Goal: Find contact information: Find contact information

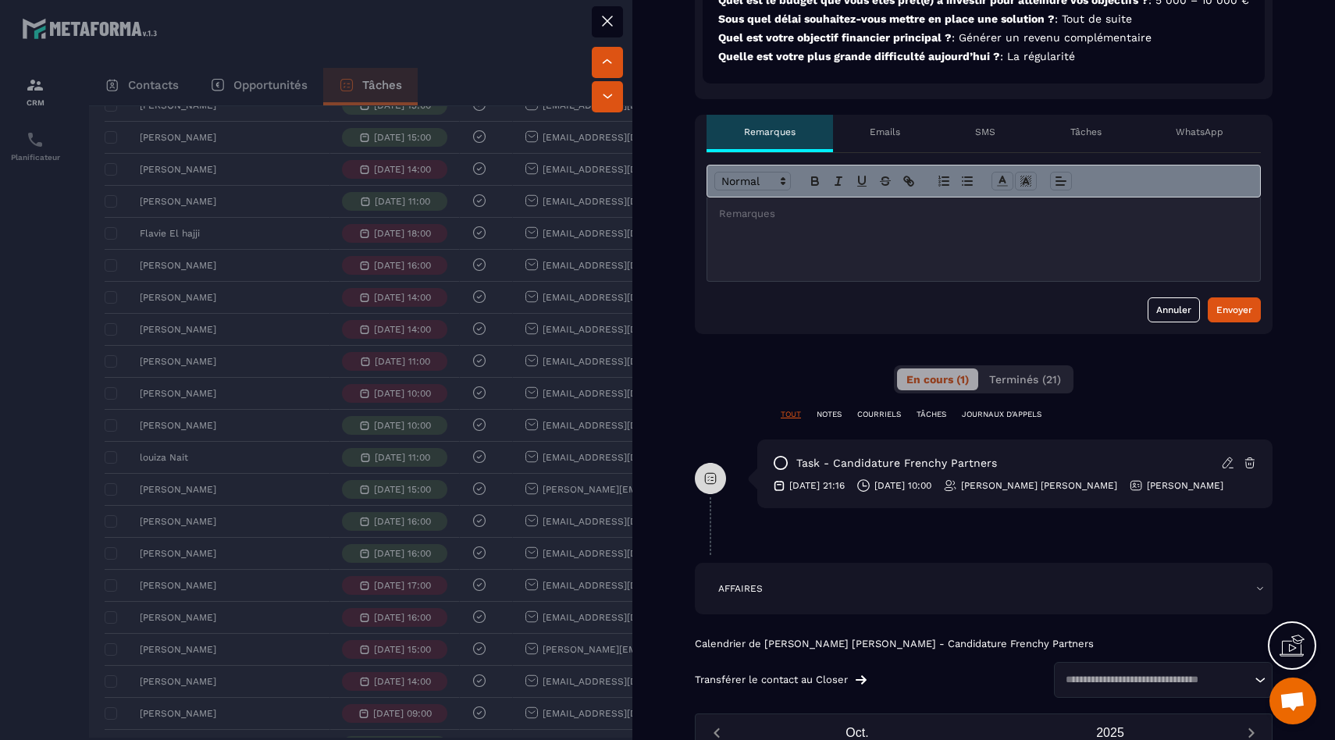
scroll to position [700, 0]
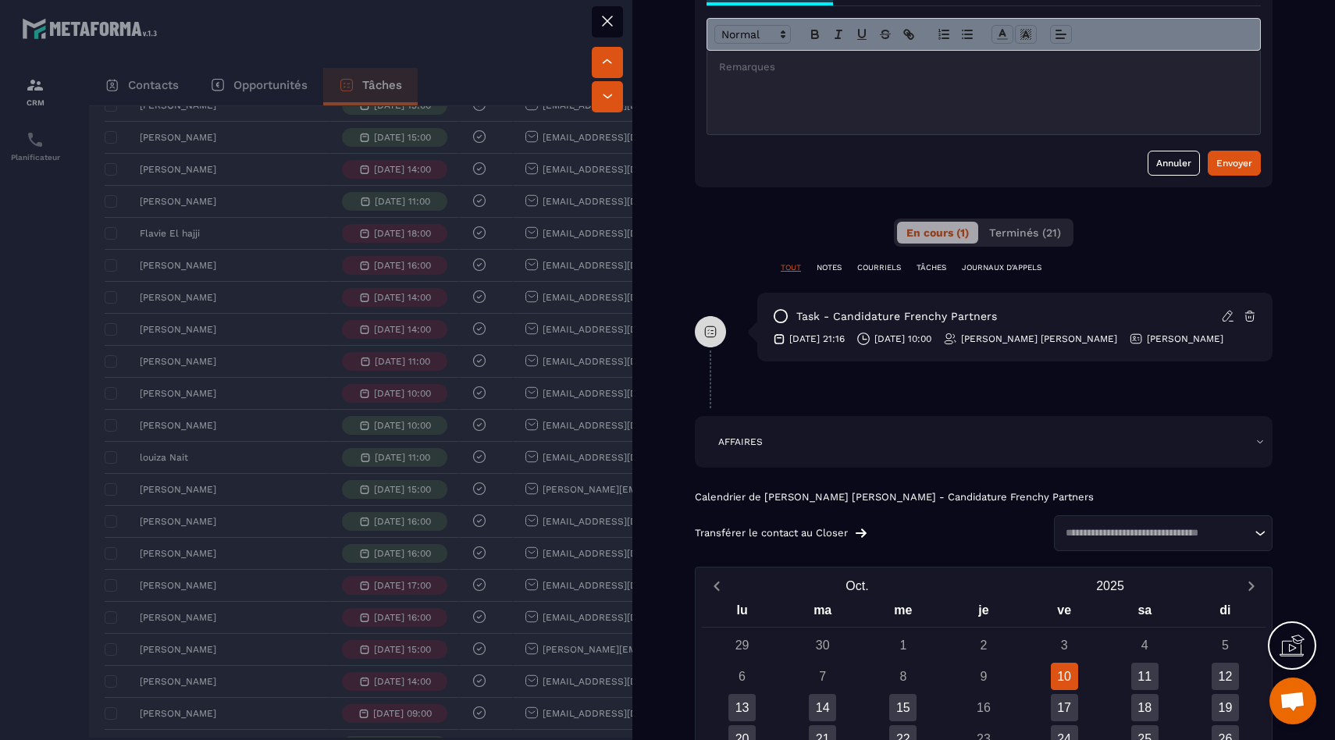
click at [843, 273] on div "TOUT NOTES COURRIELS TÂCHES JOURNAUX D'APPELS" at bounding box center [984, 267] width 578 height 11
click at [878, 288] on div "TOUT NOTES COURRIELS TÂCHES JOURNAUX D'APPELS" at bounding box center [984, 277] width 578 height 30
click at [880, 273] on p "COURRIELS" at bounding box center [879, 267] width 44 height 11
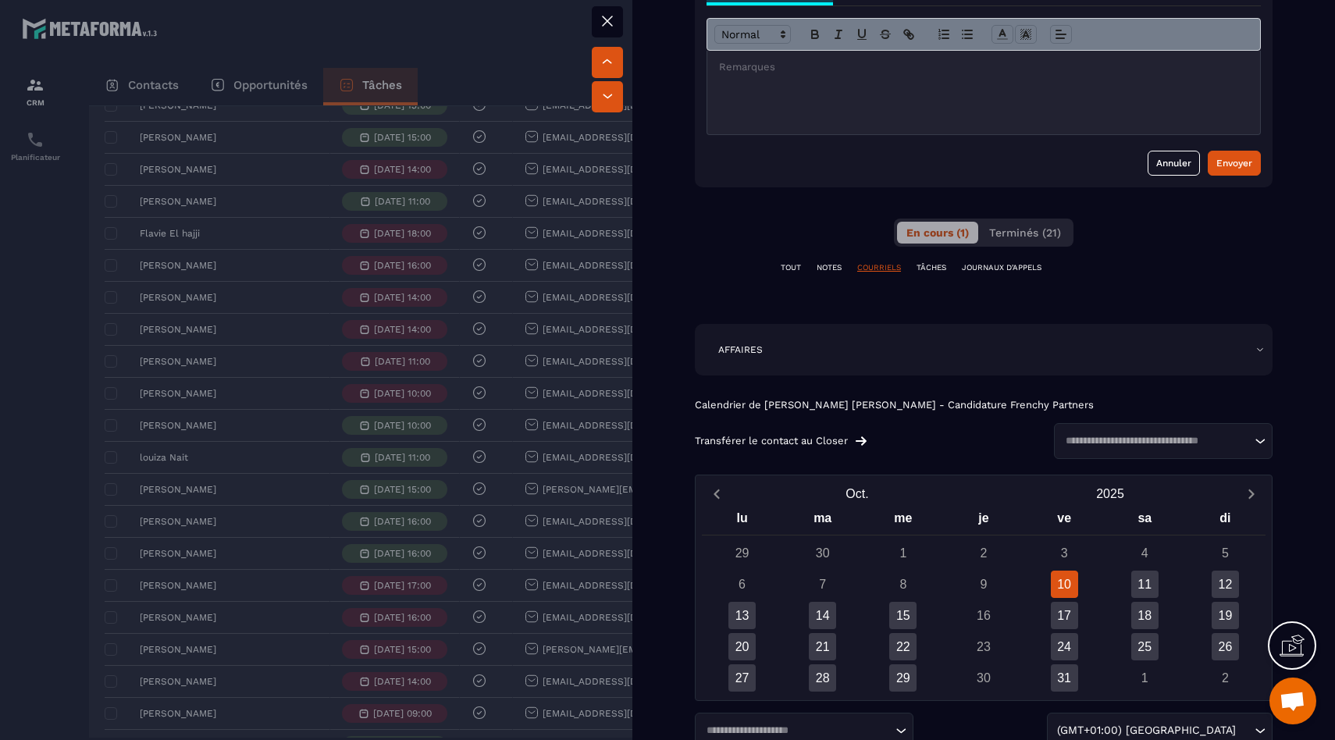
click at [977, 273] on p "JOURNAUX D'APPELS" at bounding box center [1002, 267] width 80 height 11
click at [1018, 244] on button "Terminés (21)" at bounding box center [1025, 233] width 91 height 22
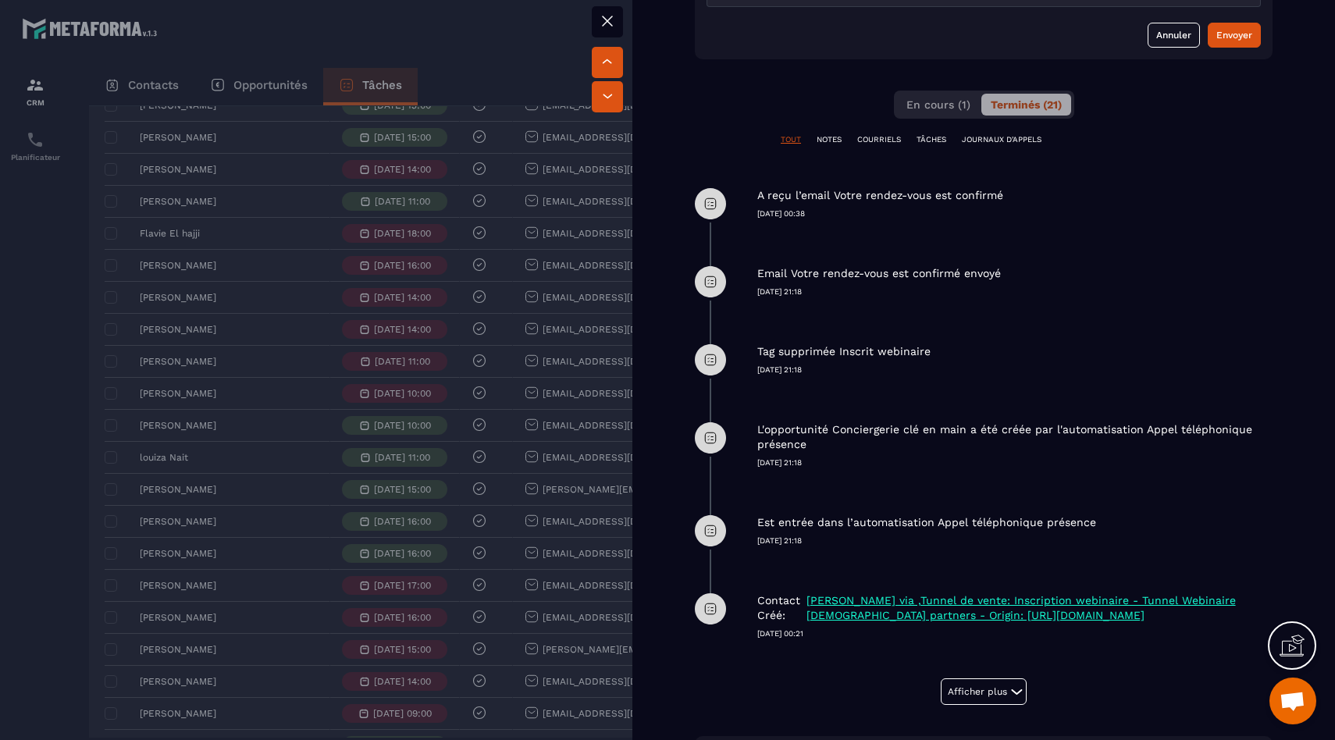
scroll to position [579, 0]
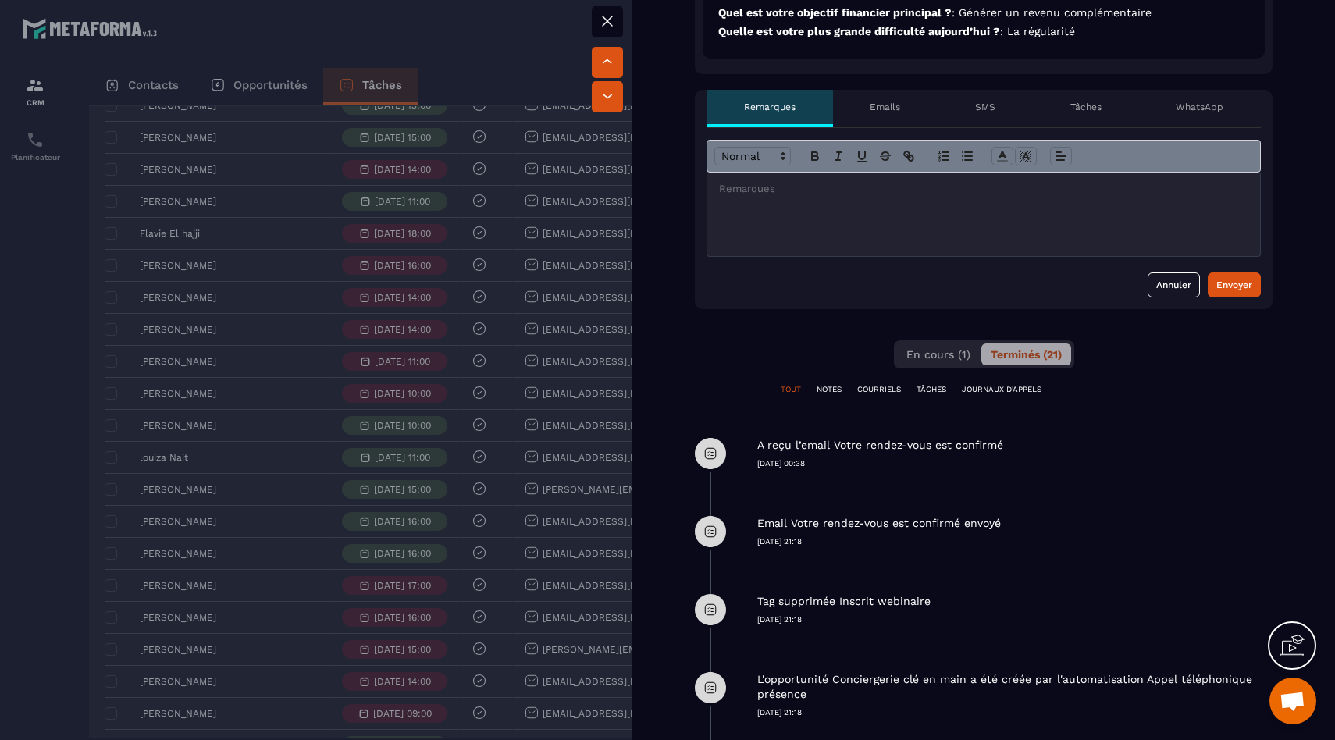
click at [893, 395] on p "COURRIELS" at bounding box center [879, 389] width 44 height 11
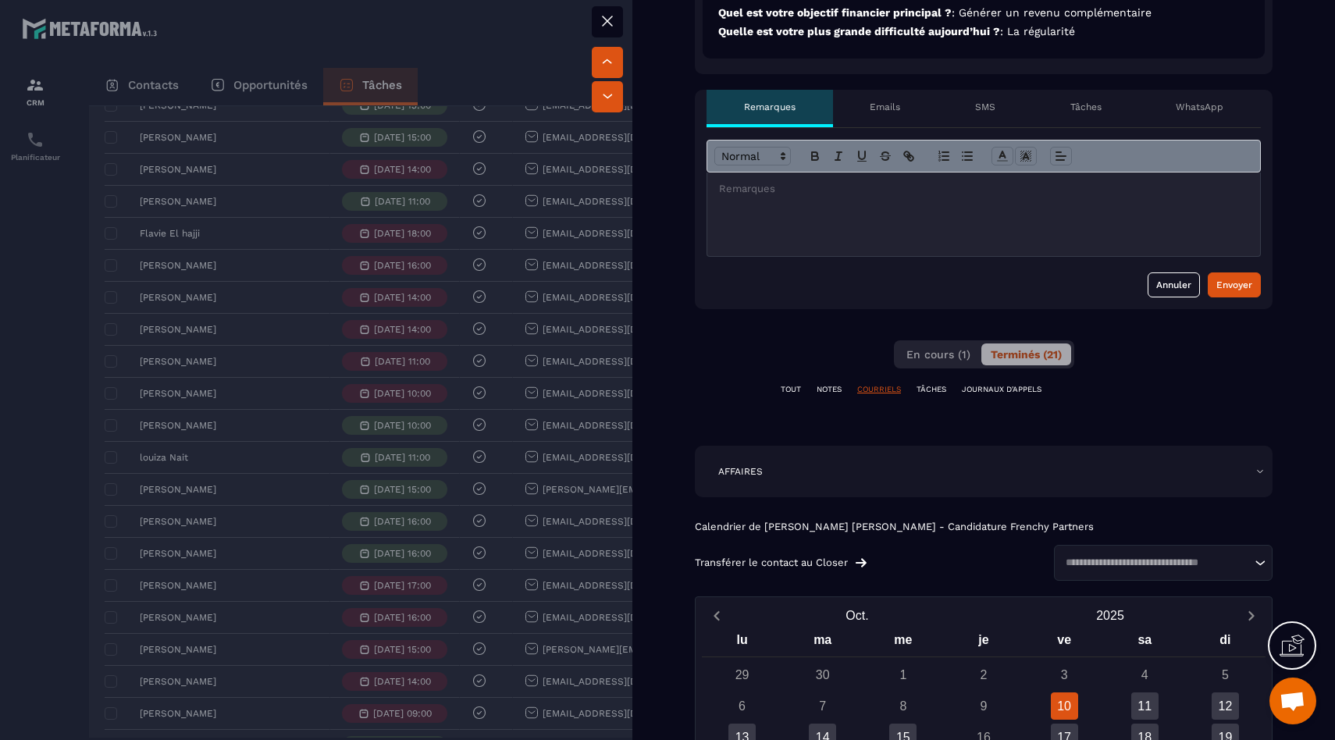
click at [935, 395] on p "TÂCHES" at bounding box center [932, 389] width 30 height 11
click at [927, 361] on span "En cours (1)" at bounding box center [939, 354] width 64 height 12
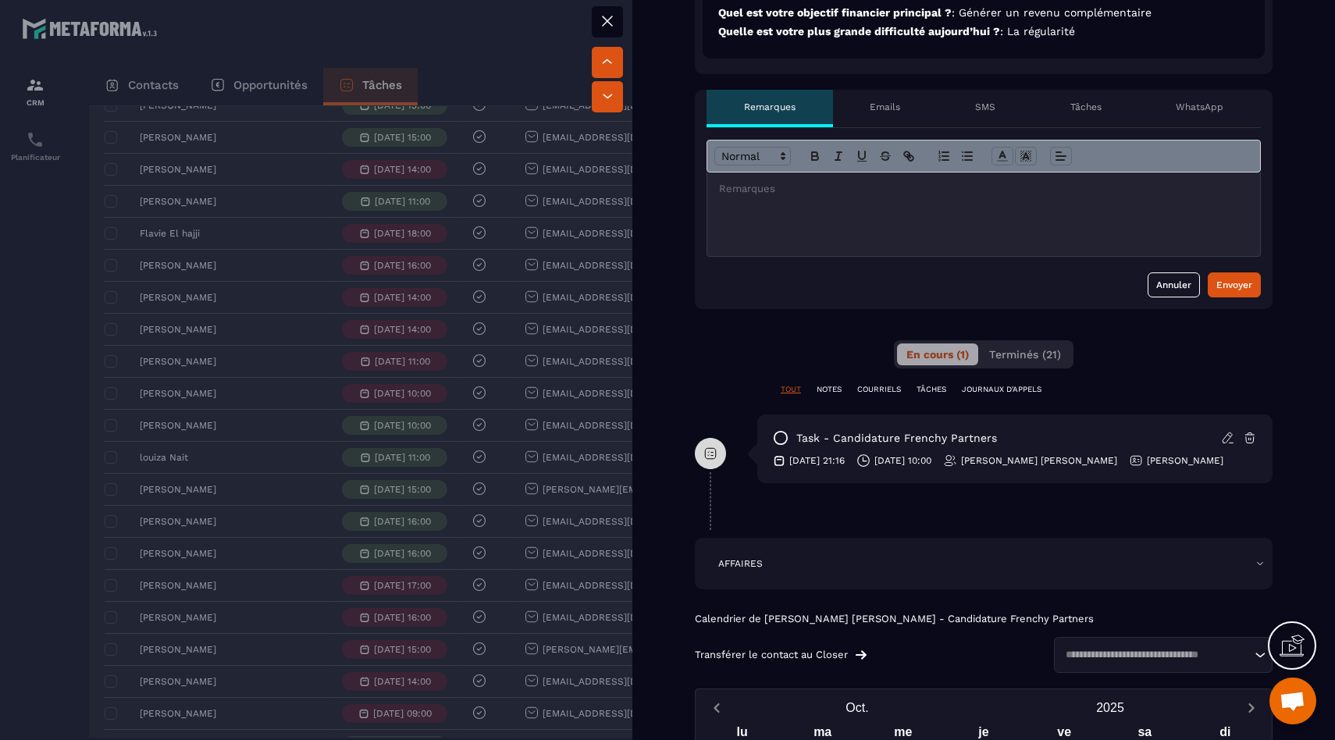
scroll to position [832, 0]
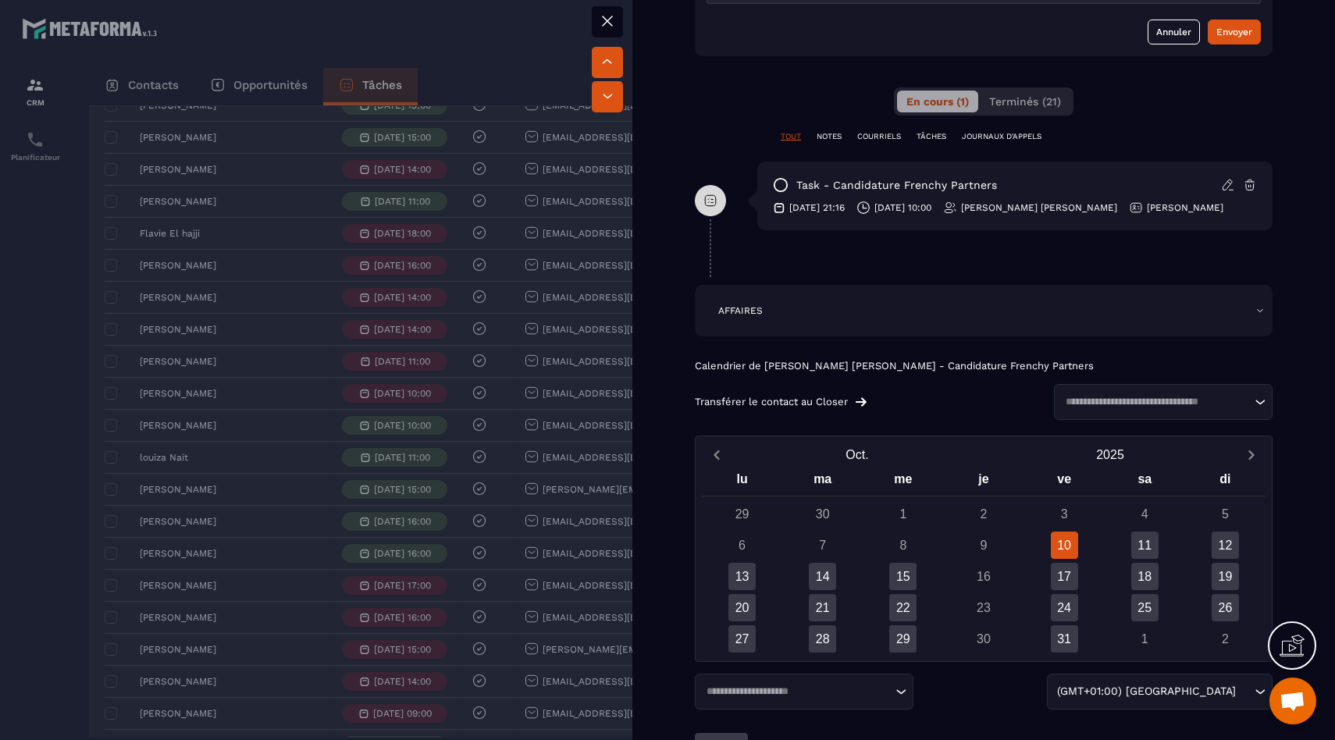
click at [305, 410] on div at bounding box center [667, 370] width 1335 height 740
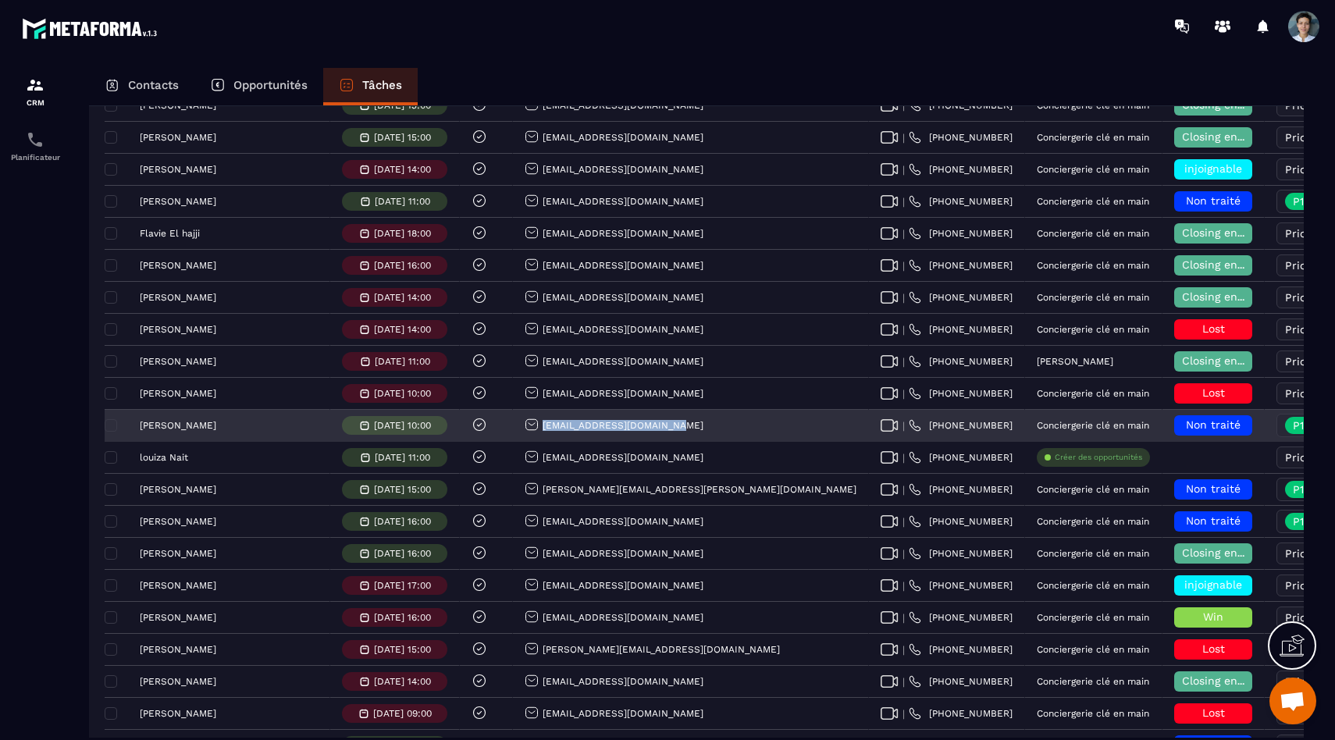
drag, startPoint x: 614, startPoint y: 429, endPoint x: 482, endPoint y: 434, distance: 132.8
click at [513, 434] on div "[EMAIL_ADDRESS][DOMAIN_NAME]" at bounding box center [691, 426] width 356 height 31
copy p "[EMAIL_ADDRESS][DOMAIN_NAME]"
drag, startPoint x: 790, startPoint y: 428, endPoint x: 698, endPoint y: 422, distance: 92.3
click at [869, 422] on div "| [PHONE_NUMBER]" at bounding box center [947, 426] width 156 height 31
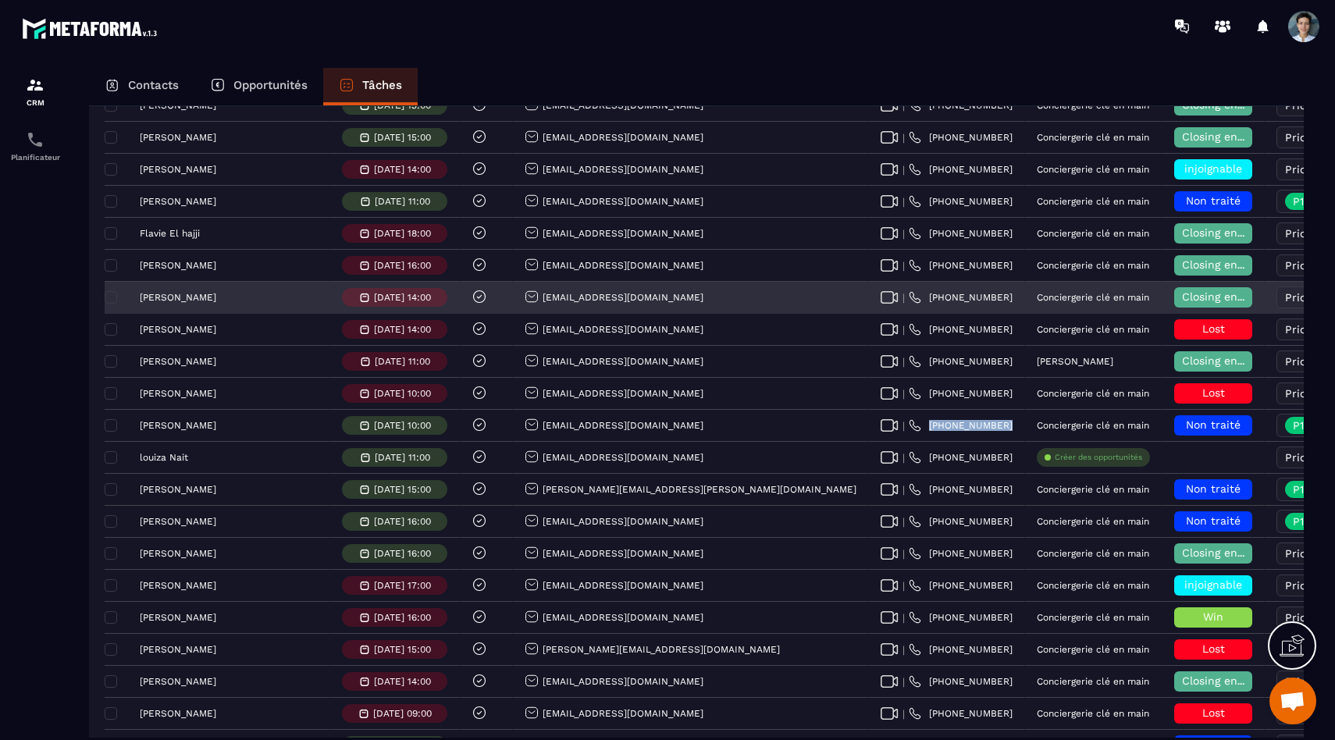
copy div "[PHONE_NUMBER]"
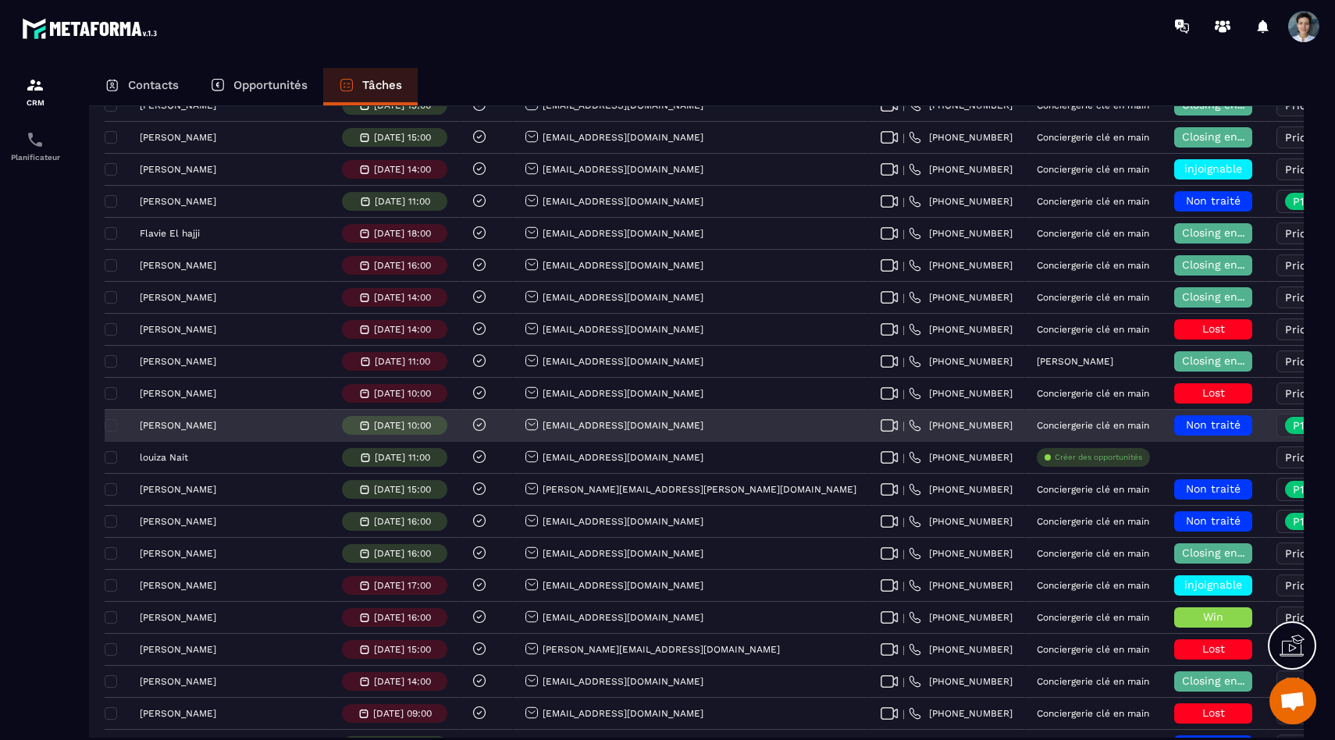
click at [374, 424] on p "[DATE] 10:00" at bounding box center [402, 425] width 57 height 11
